Goal: Task Accomplishment & Management: Use online tool/utility

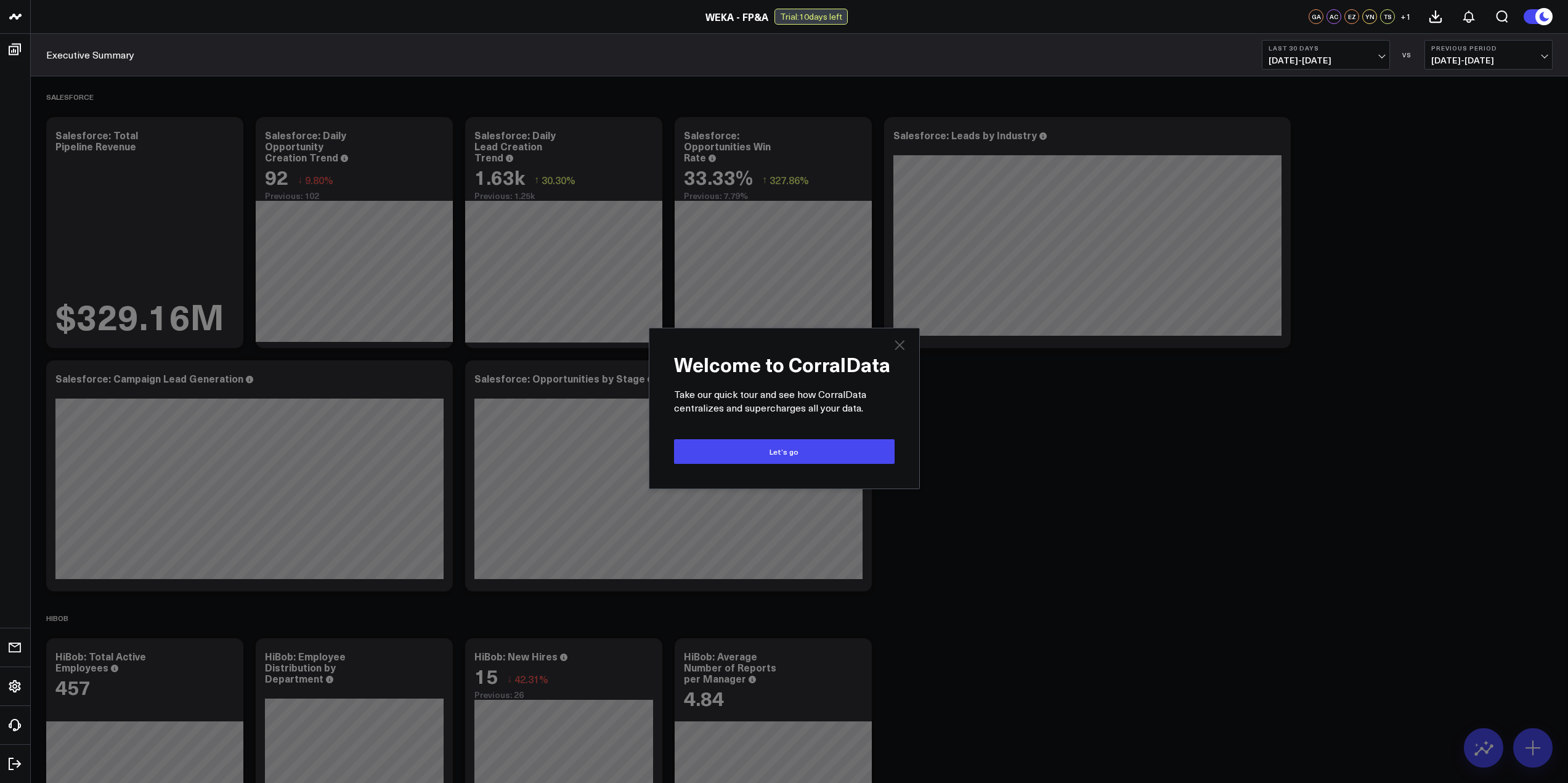
click at [897, 343] on icon "Close" at bounding box center [899, 345] width 10 height 10
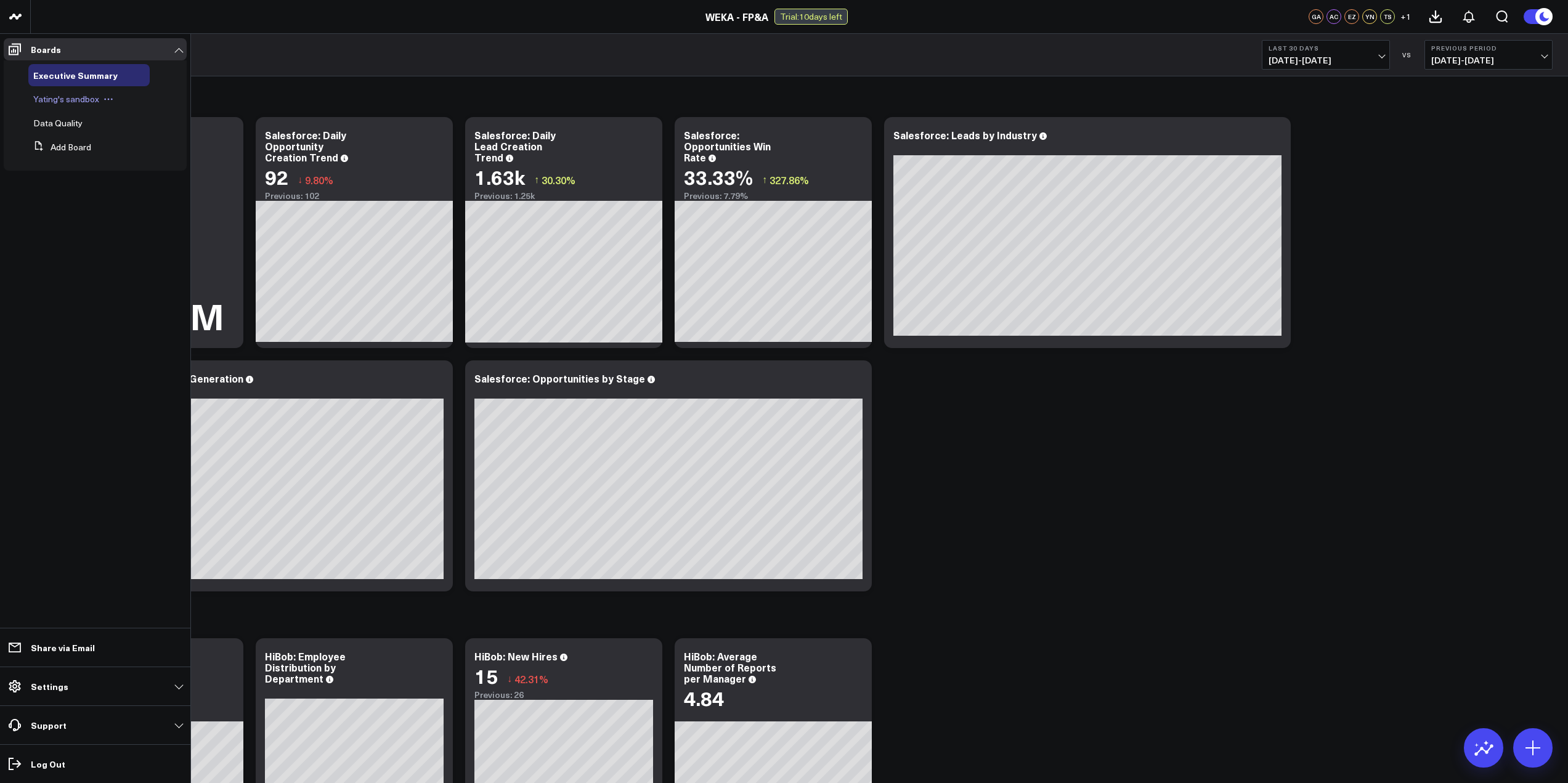
click at [84, 101] on span "Yating's sandbox" at bounding box center [66, 99] width 66 height 12
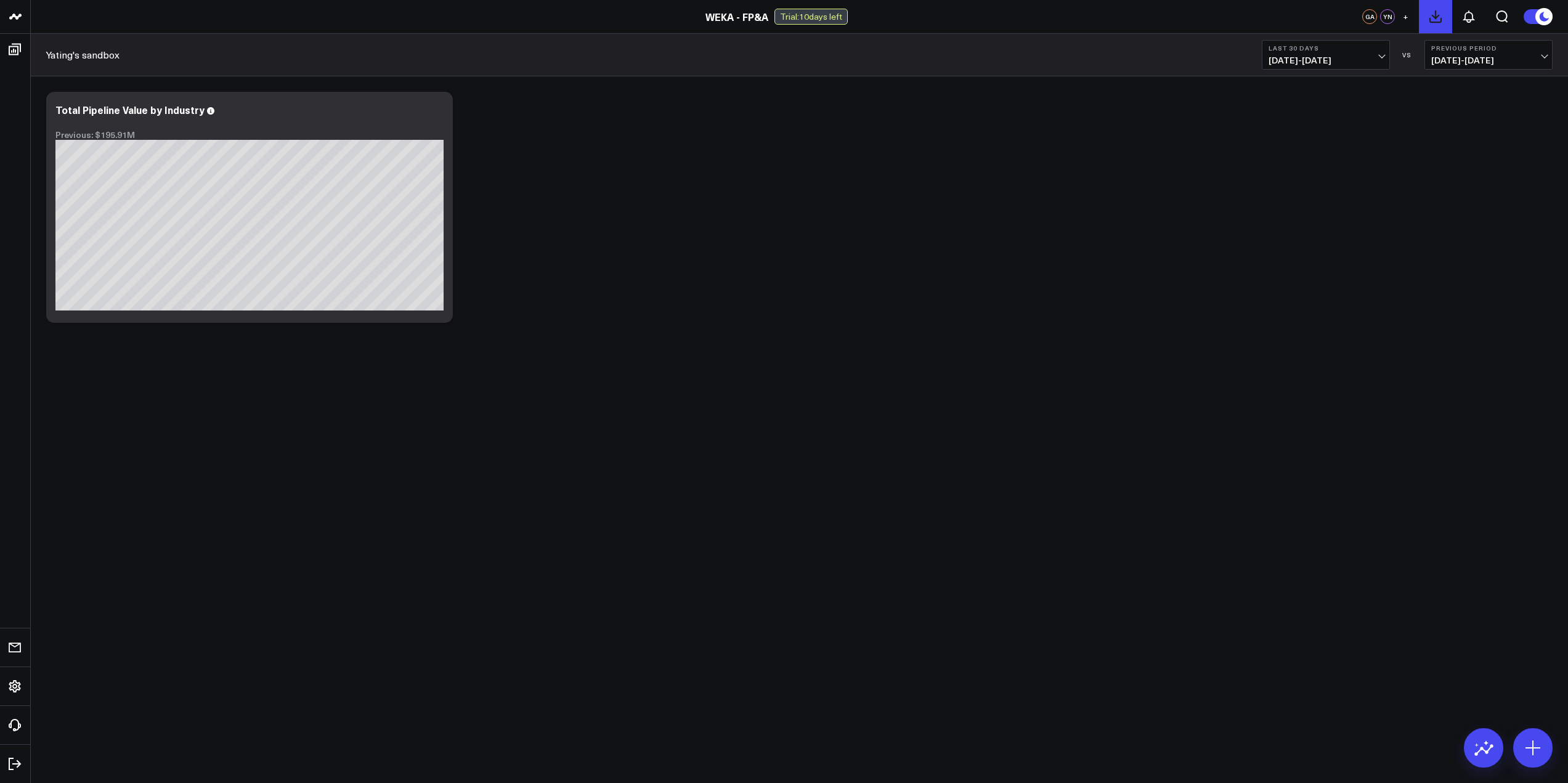
click at [1437, 19] on icon at bounding box center [1436, 16] width 15 height 15
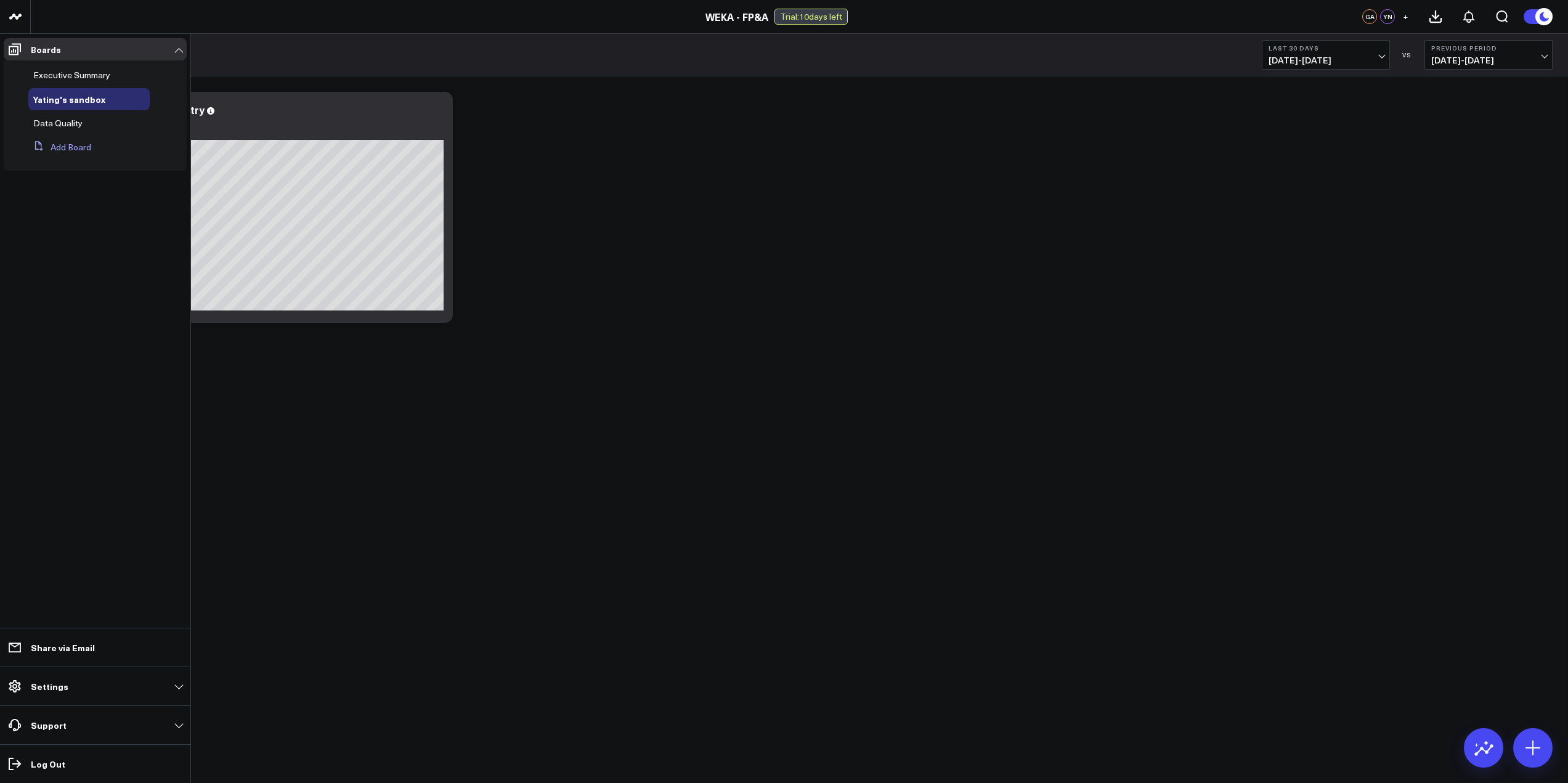
click at [80, 148] on button "Add Board" at bounding box center [60, 148] width 63 height 22
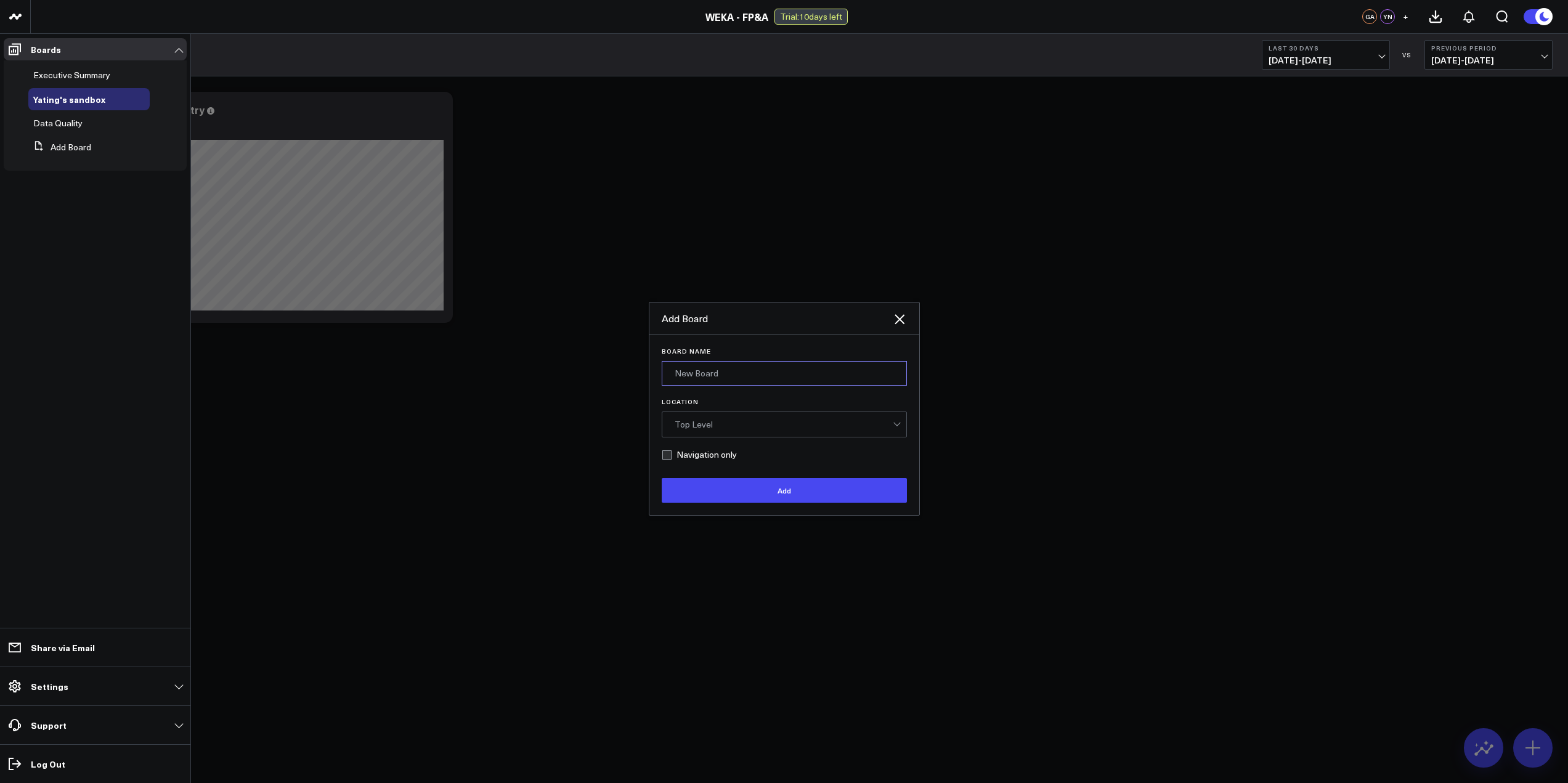
click at [728, 367] on input "Board Name" at bounding box center [784, 373] width 245 height 25
type input "Yating Dashboard"
click at [751, 494] on button "Add" at bounding box center [784, 490] width 245 height 25
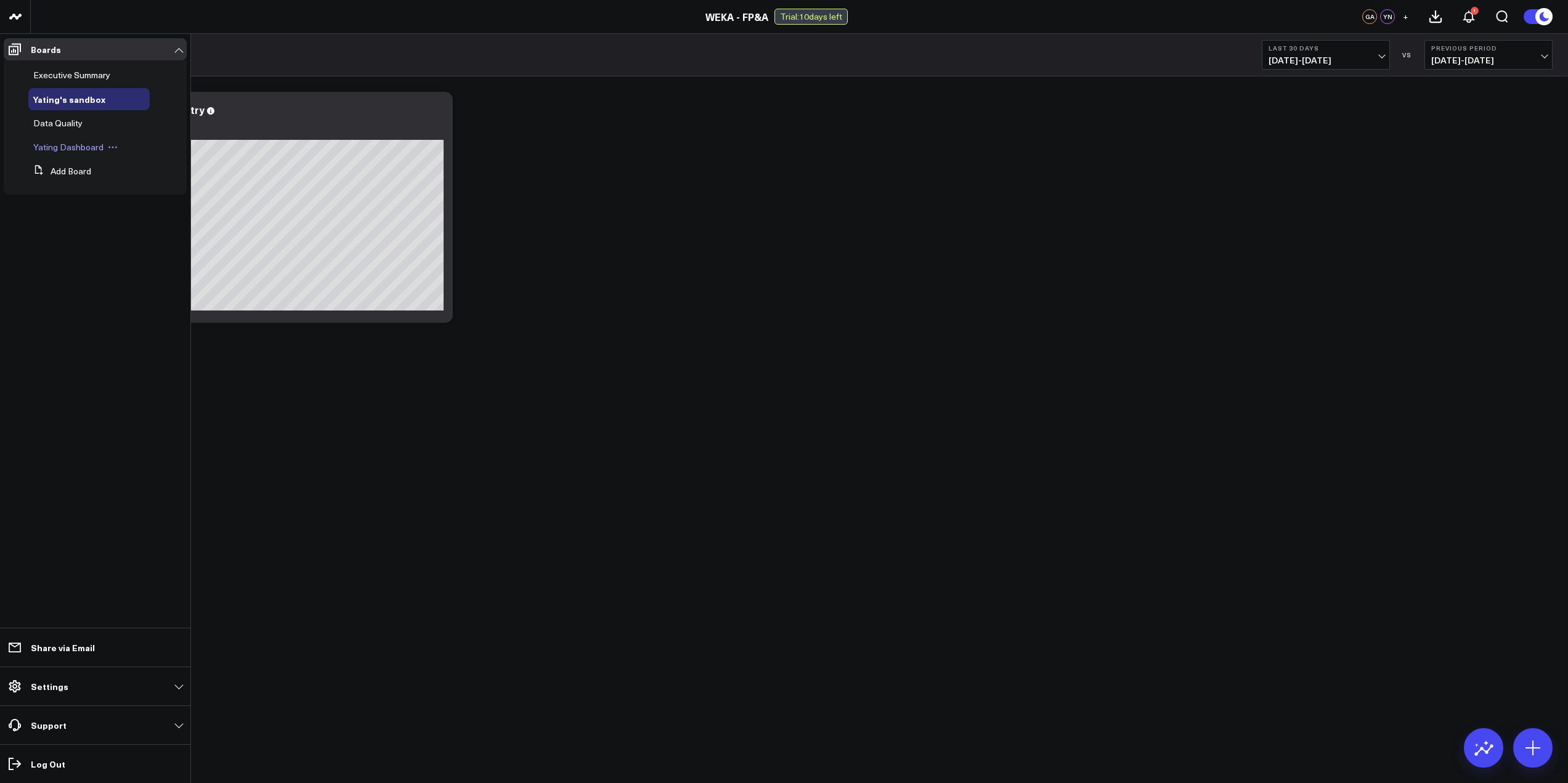
click at [94, 153] on div "Yating Dashboard" at bounding box center [89, 148] width 122 height 22
click at [94, 150] on span "Yating Dashboard" at bounding box center [69, 147] width 70 height 12
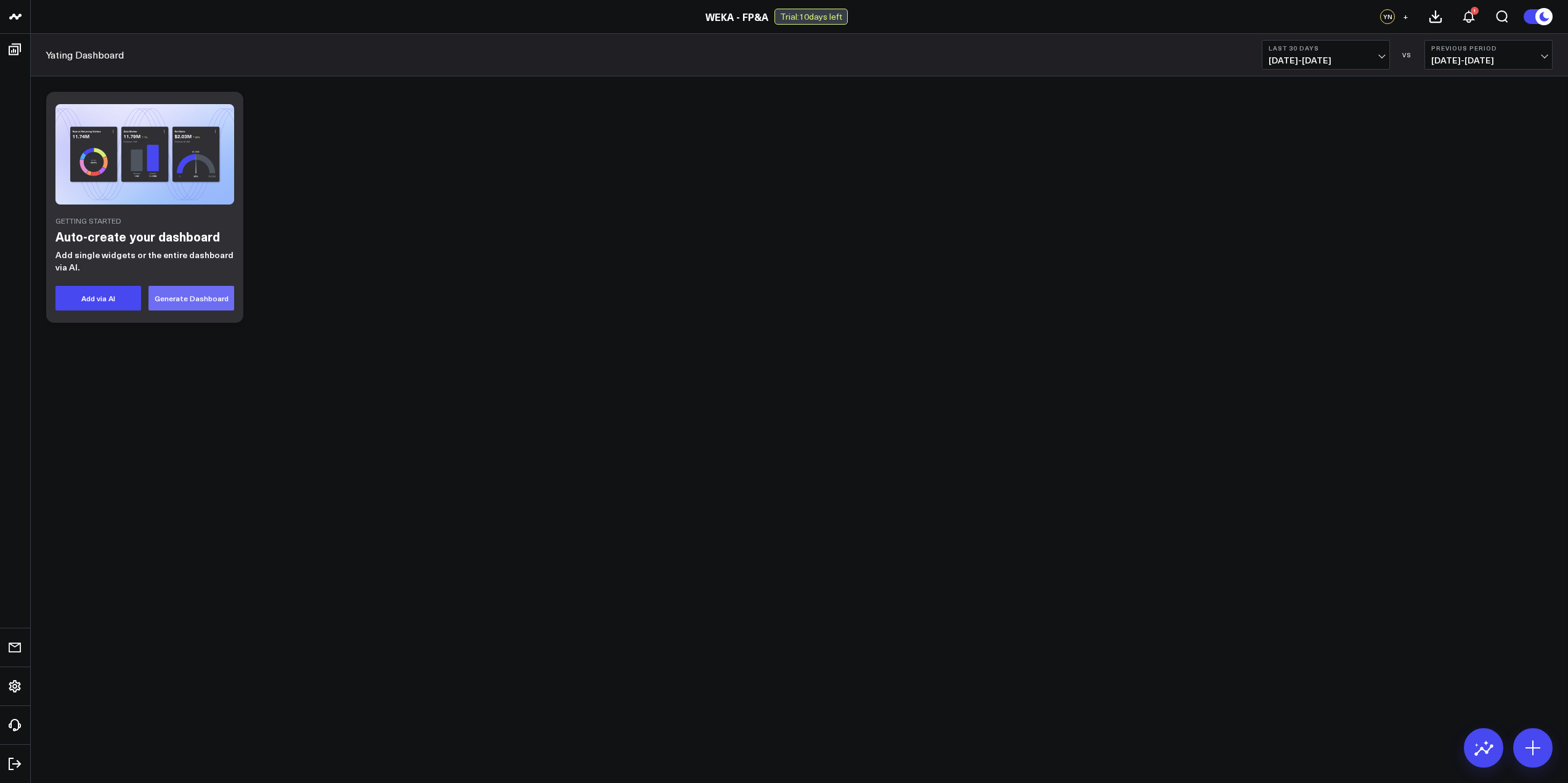
click at [199, 302] on button "Generate Dashboard" at bounding box center [191, 298] width 86 height 25
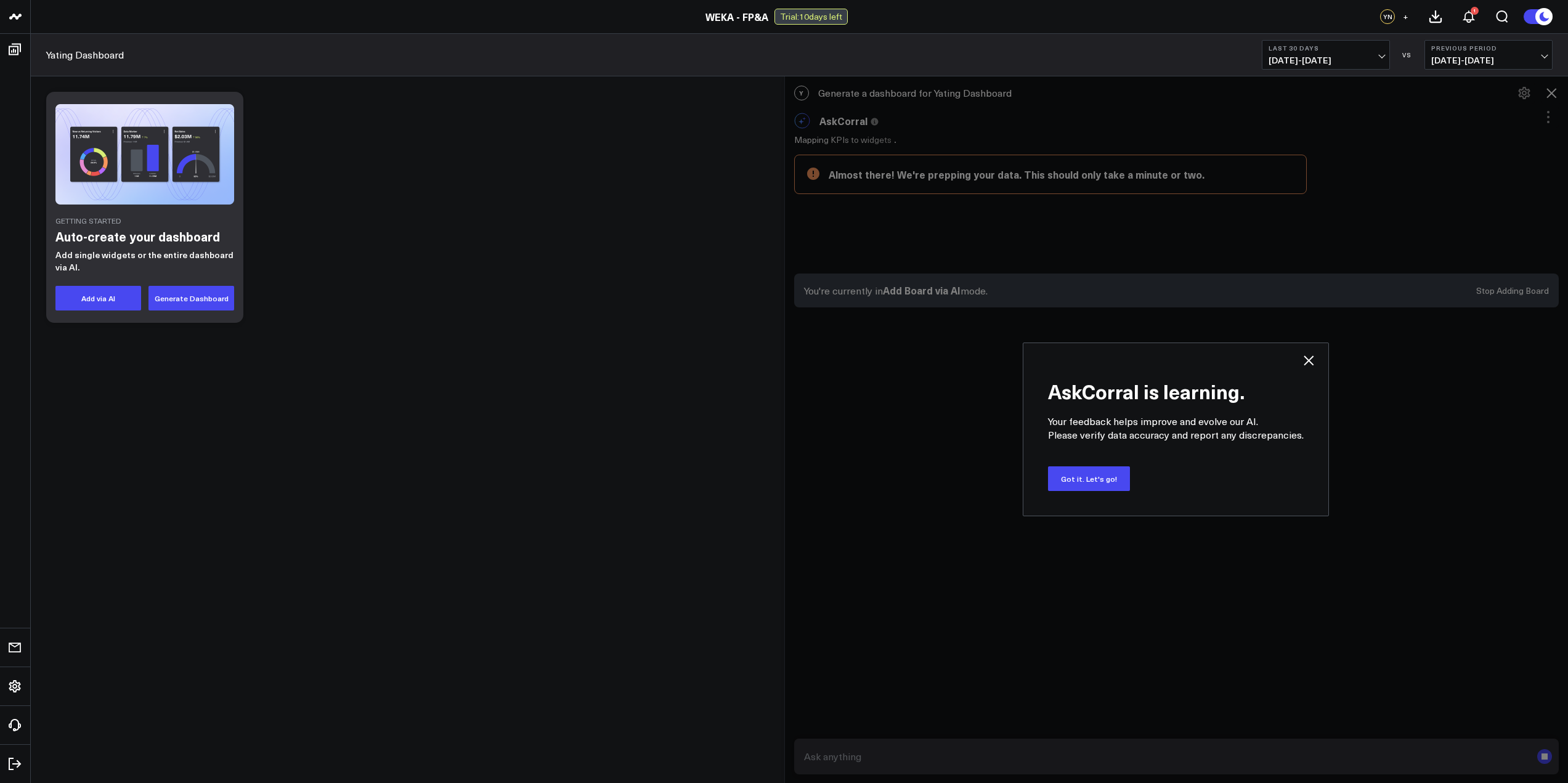
click at [1305, 362] on icon at bounding box center [1309, 361] width 15 height 15
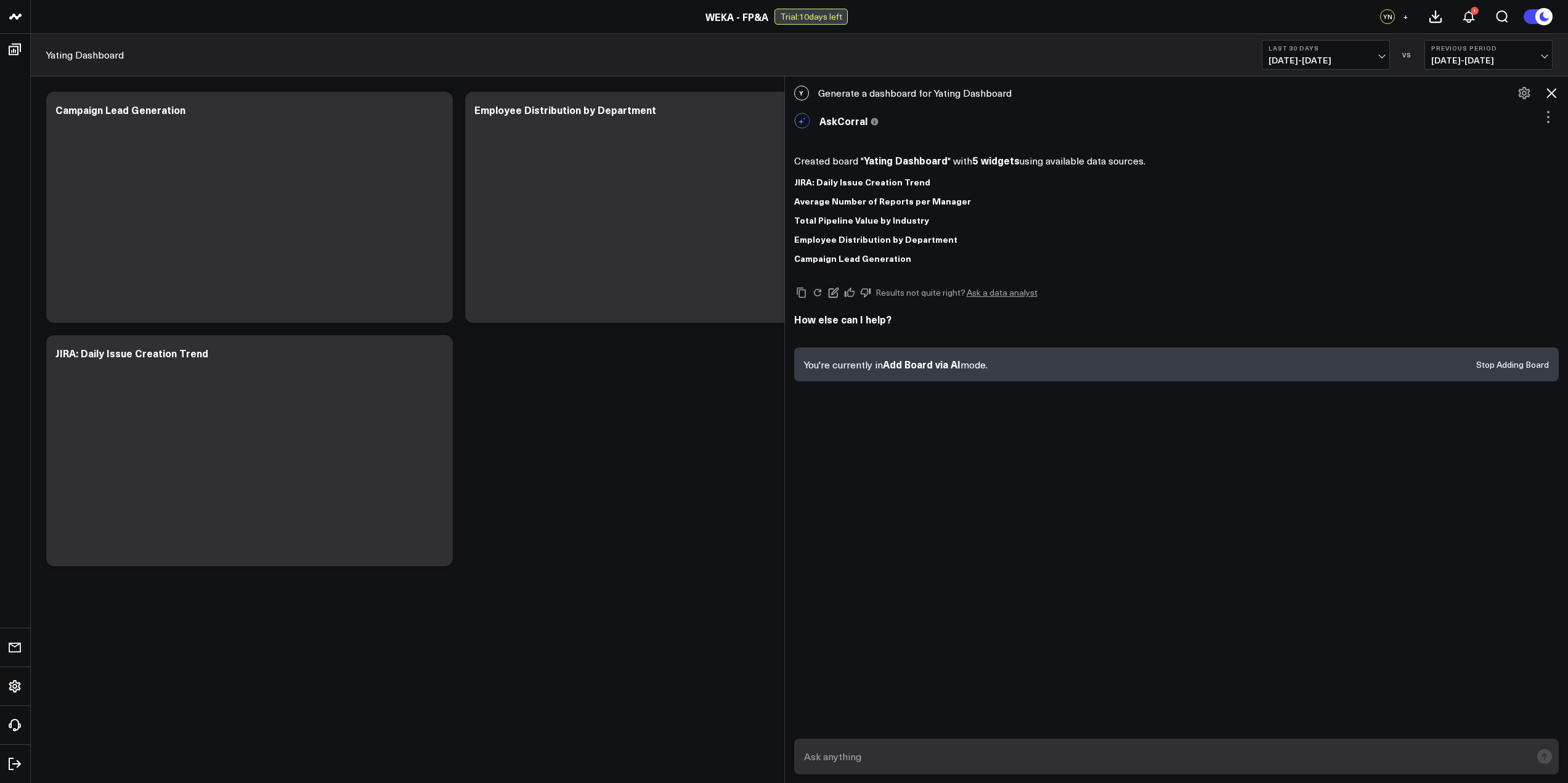
click at [887, 756] on textarea at bounding box center [1166, 757] width 731 height 22
type textarea "Can I see our August bookings in SFDC?"
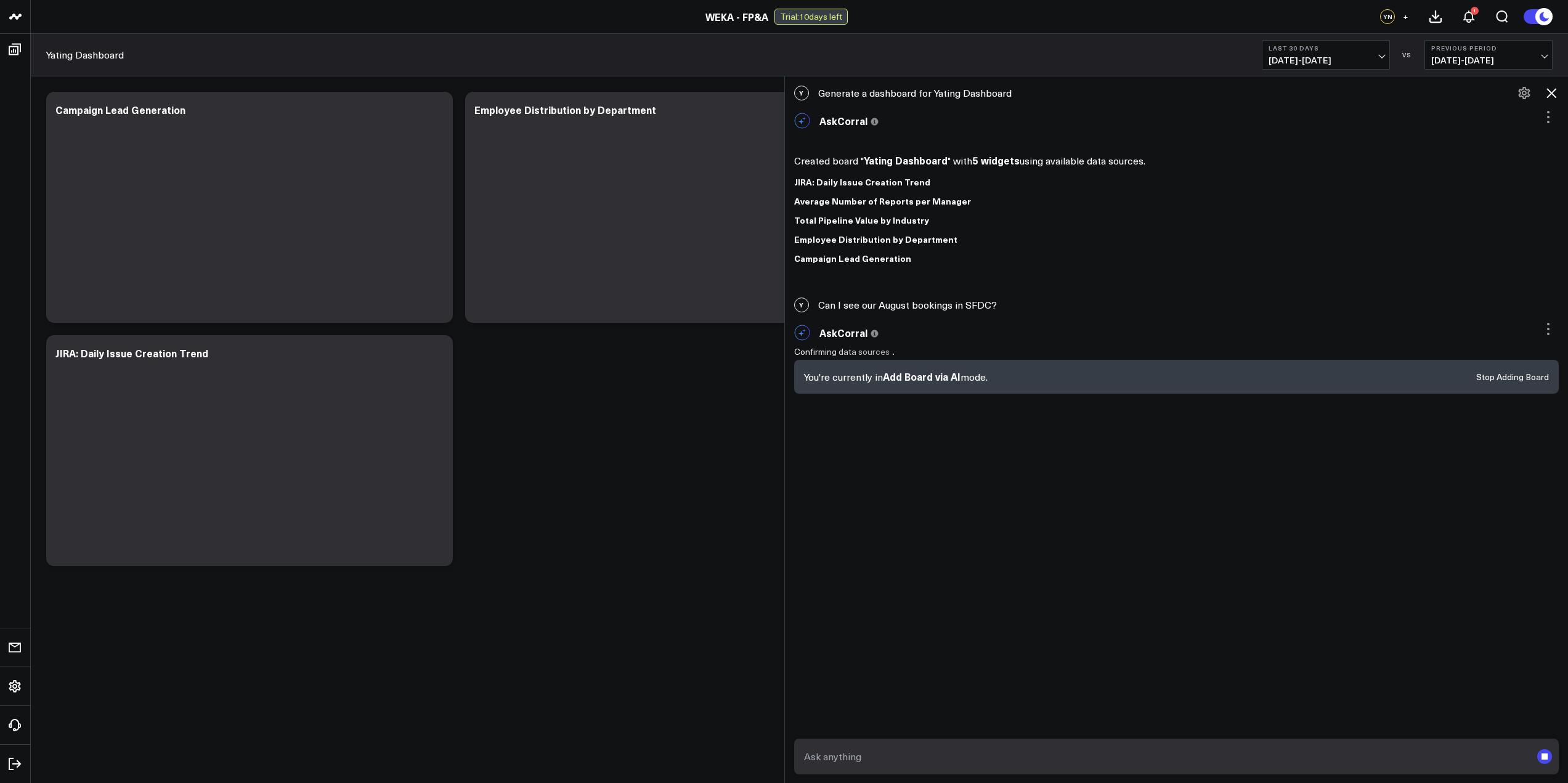
scroll to position [5, 0]
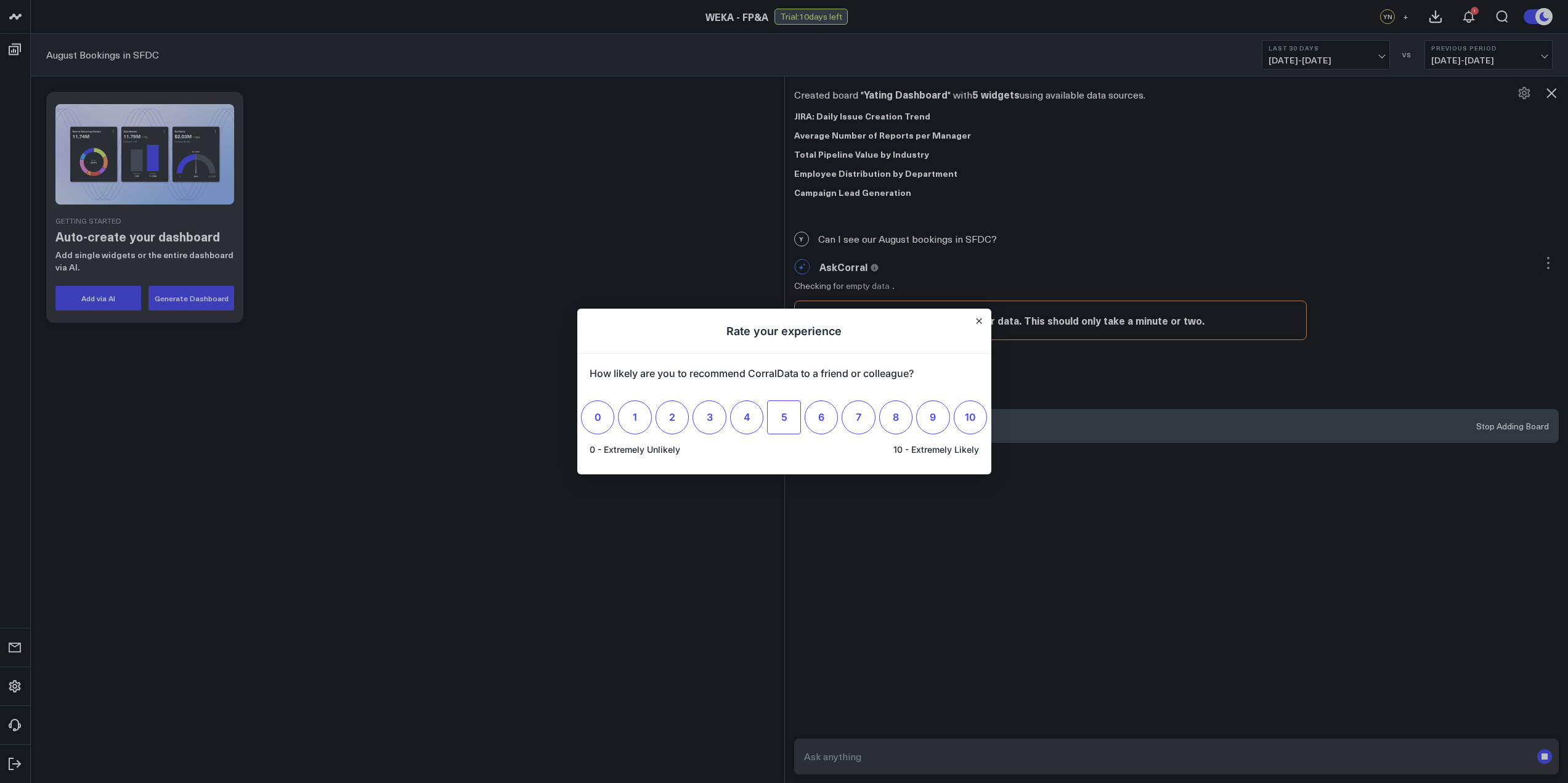
click at [792, 411] on label "5" at bounding box center [784, 417] width 34 height 34
click at [784, 418] on input "5" at bounding box center [784, 418] width 0 height 0
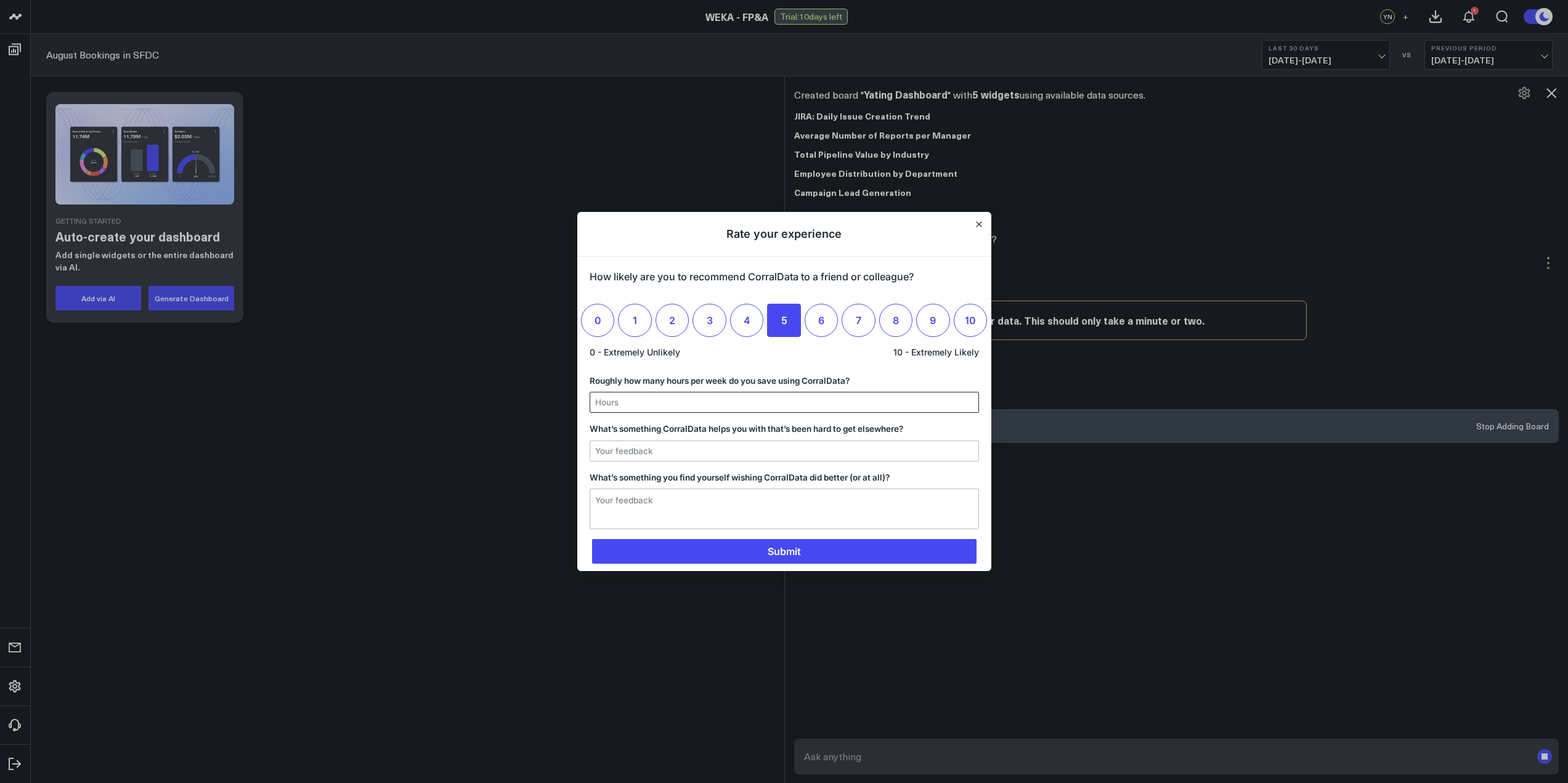
click at [843, 405] on input "Roughly how many hours per week do you save using CorralData?" at bounding box center [784, 402] width 388 height 19
type input "n"
type input "NA"
click at [819, 553] on span "Submit" at bounding box center [784, 551] width 385 height 25
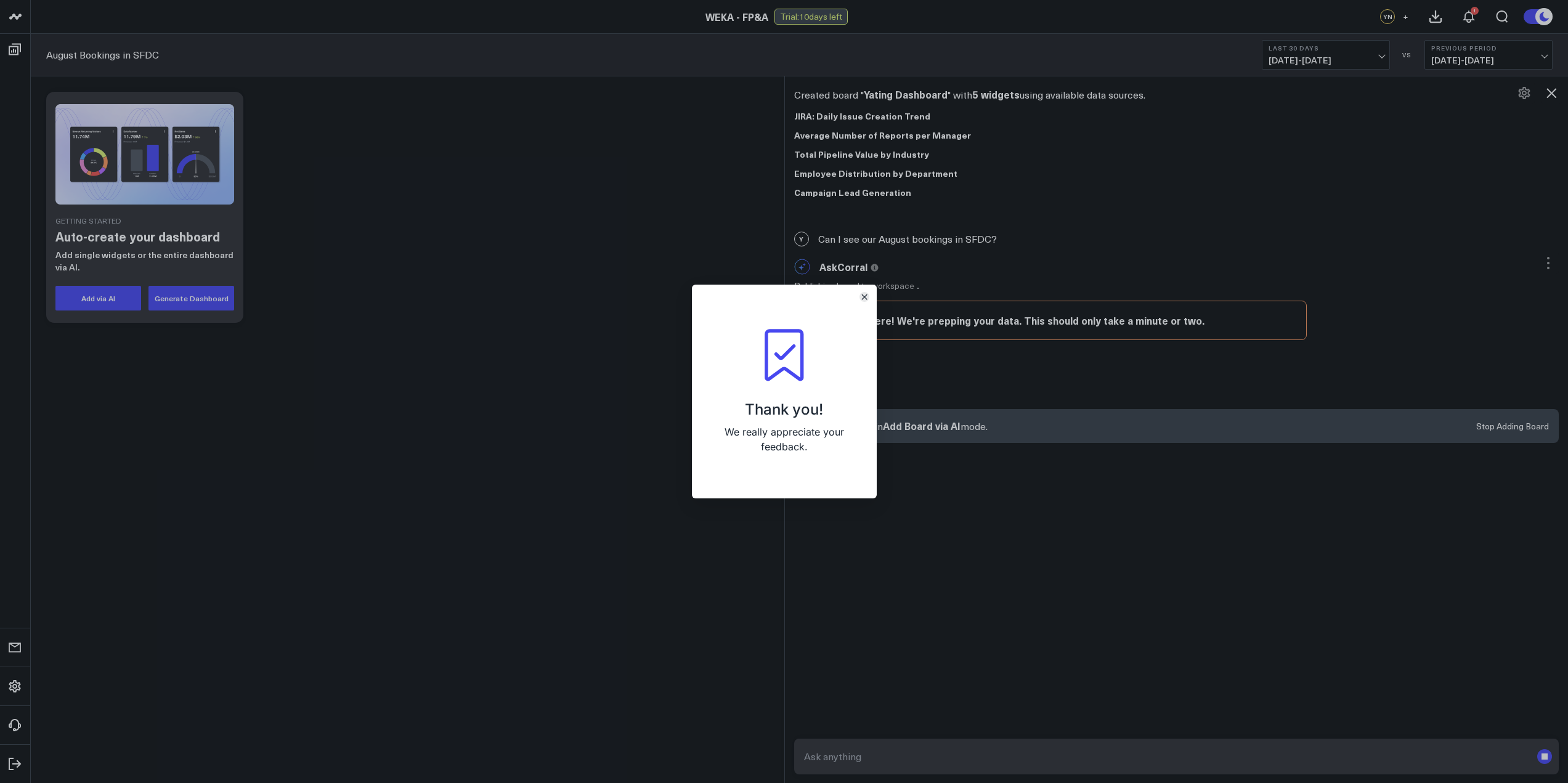
click at [862, 297] on icon "Close" at bounding box center [864, 297] width 6 height 6
